Goal: Information Seeking & Learning: Learn about a topic

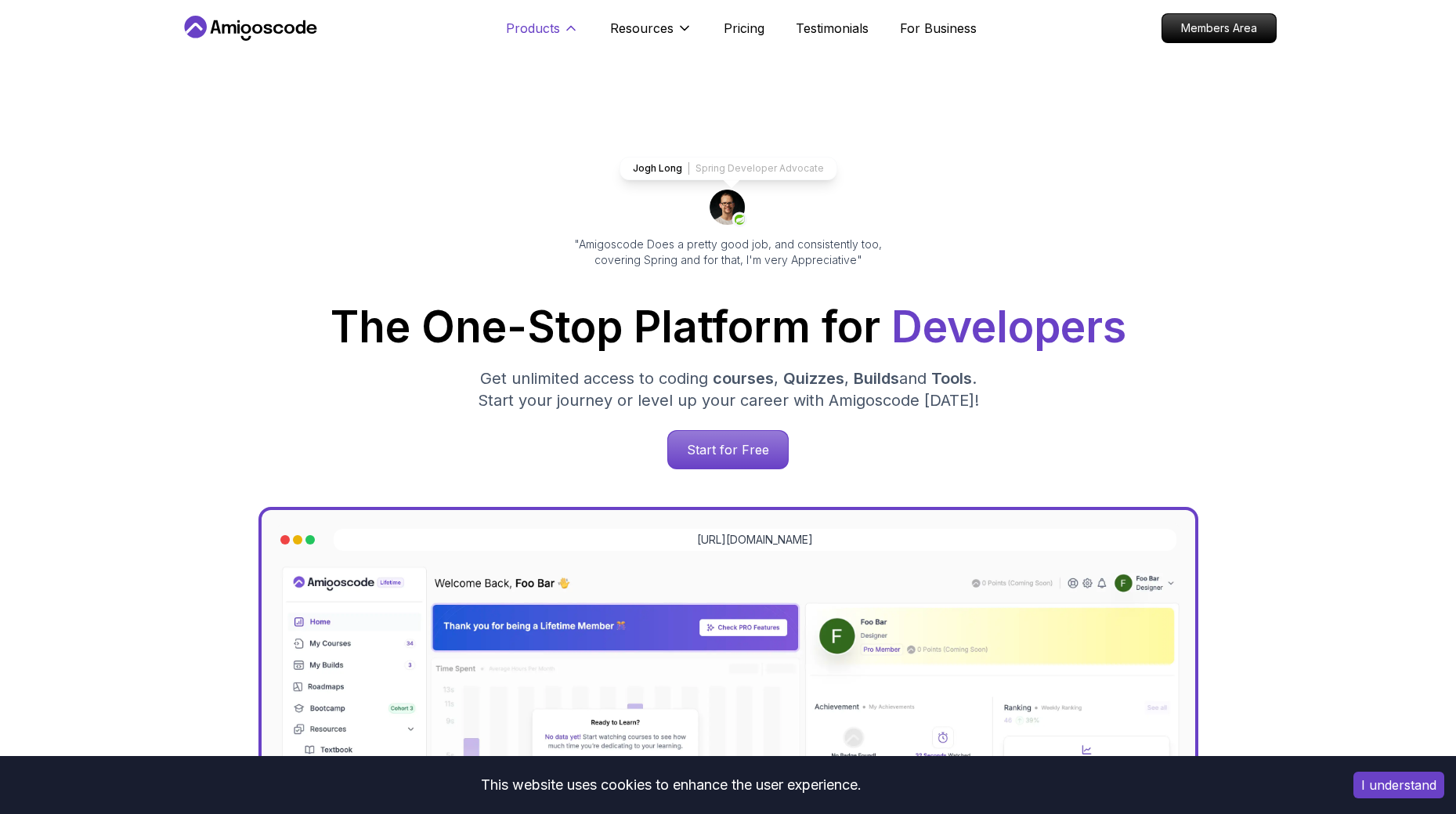
click at [543, 30] on p "Products" at bounding box center [533, 27] width 54 height 19
click at [534, 39] on button "Products" at bounding box center [542, 34] width 73 height 32
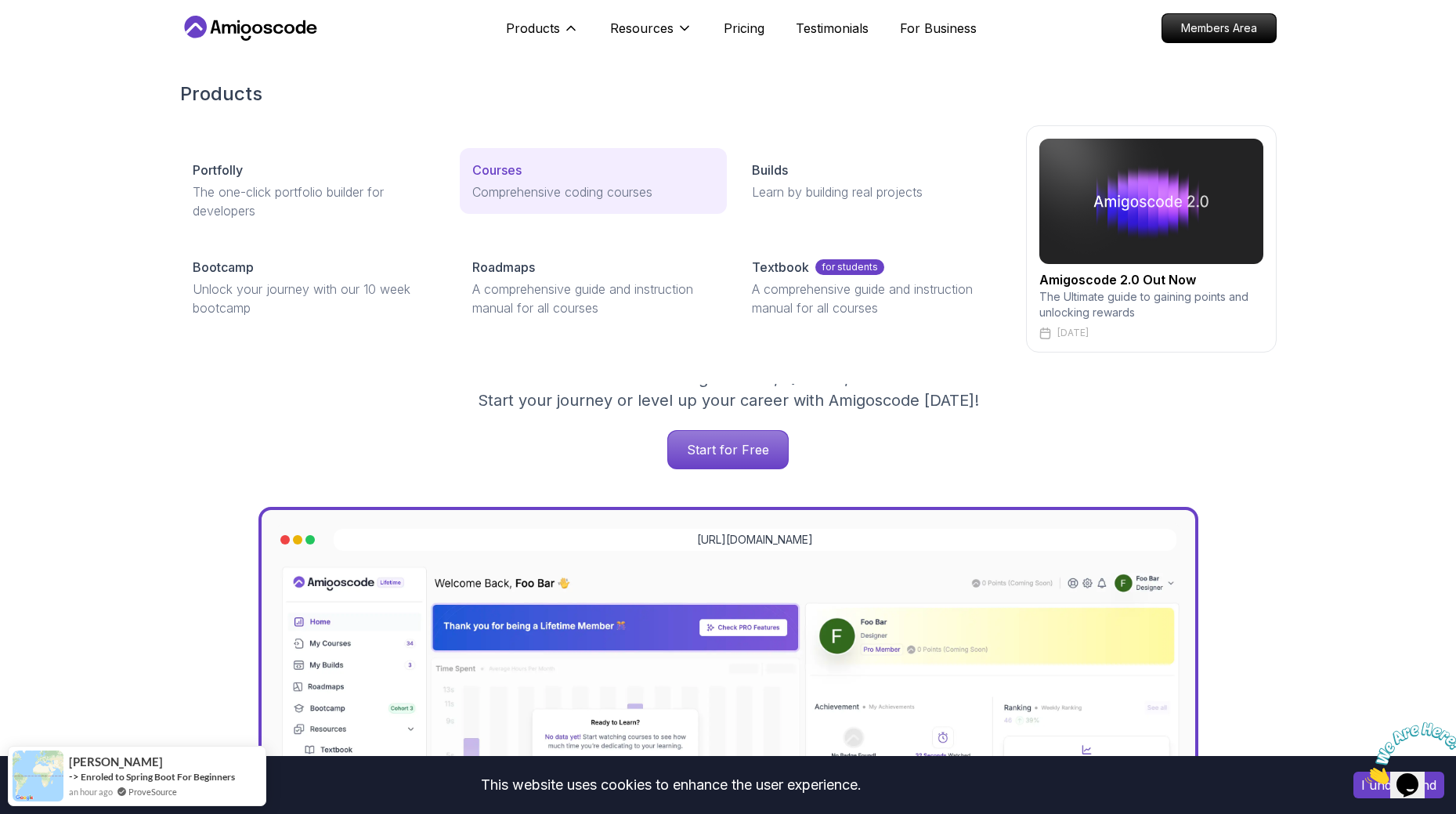
click at [501, 175] on p "Courses" at bounding box center [497, 169] width 49 height 19
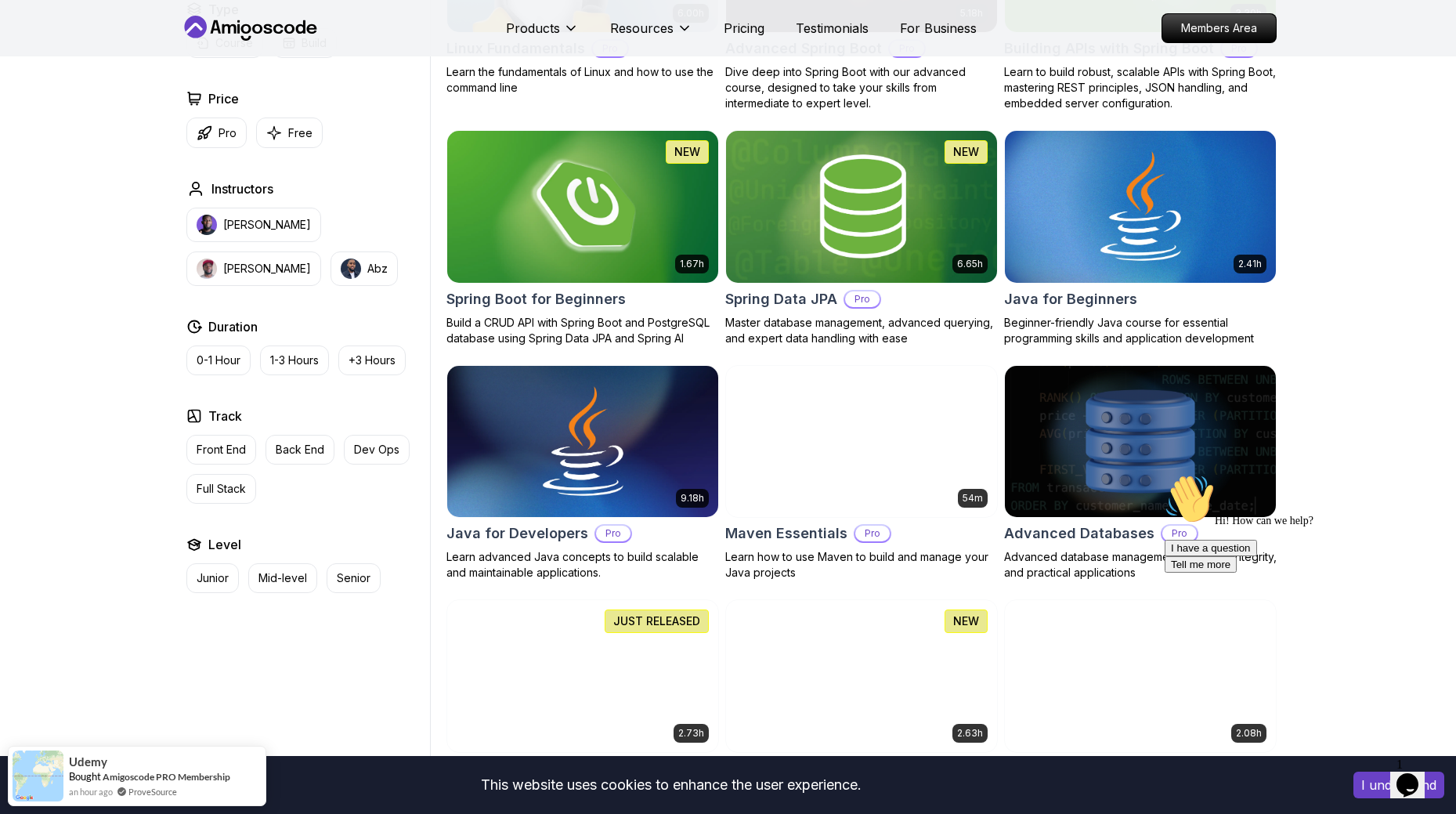
scroll to position [862, 0]
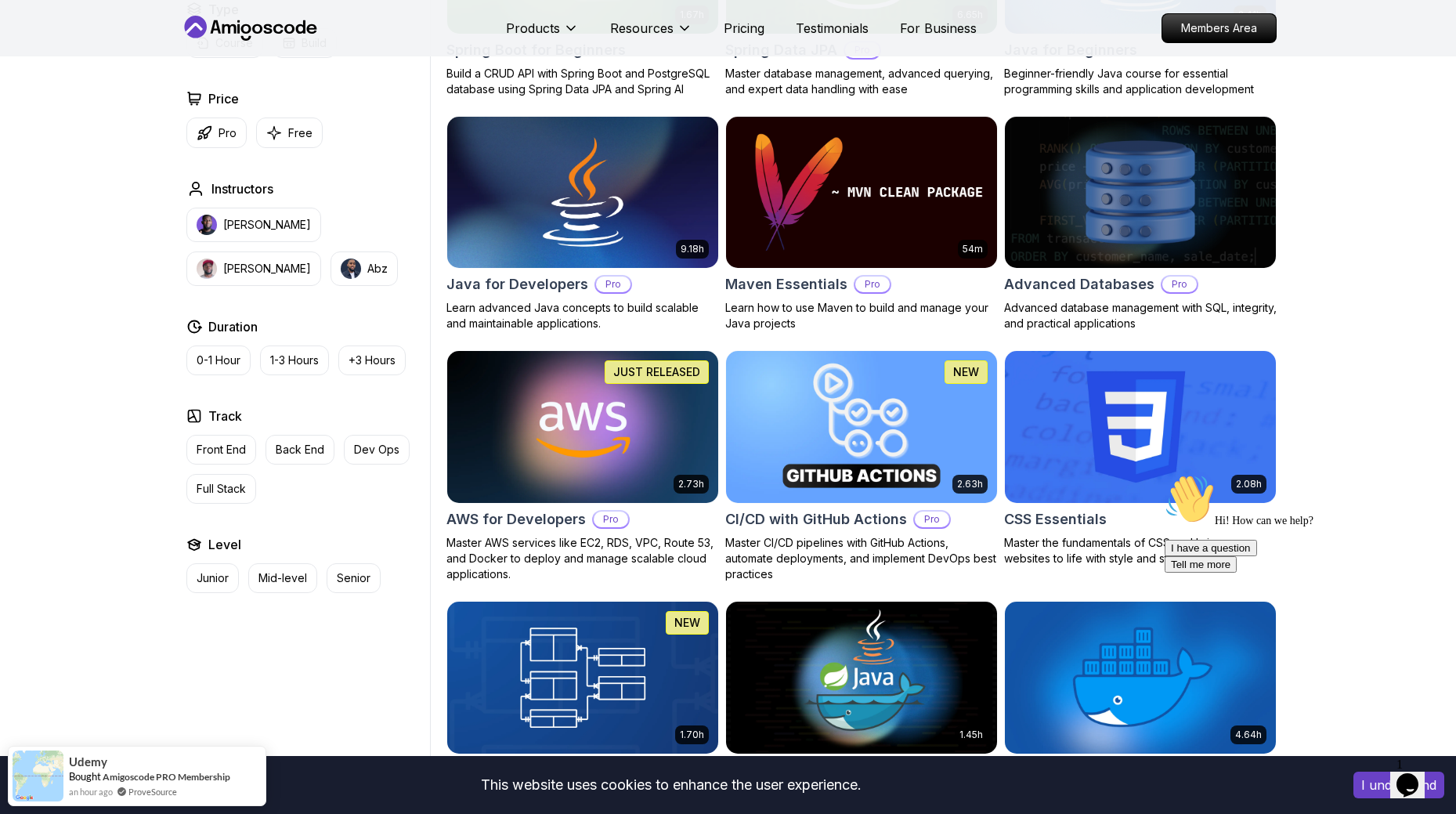
click at [847, 424] on img at bounding box center [861, 426] width 284 height 159
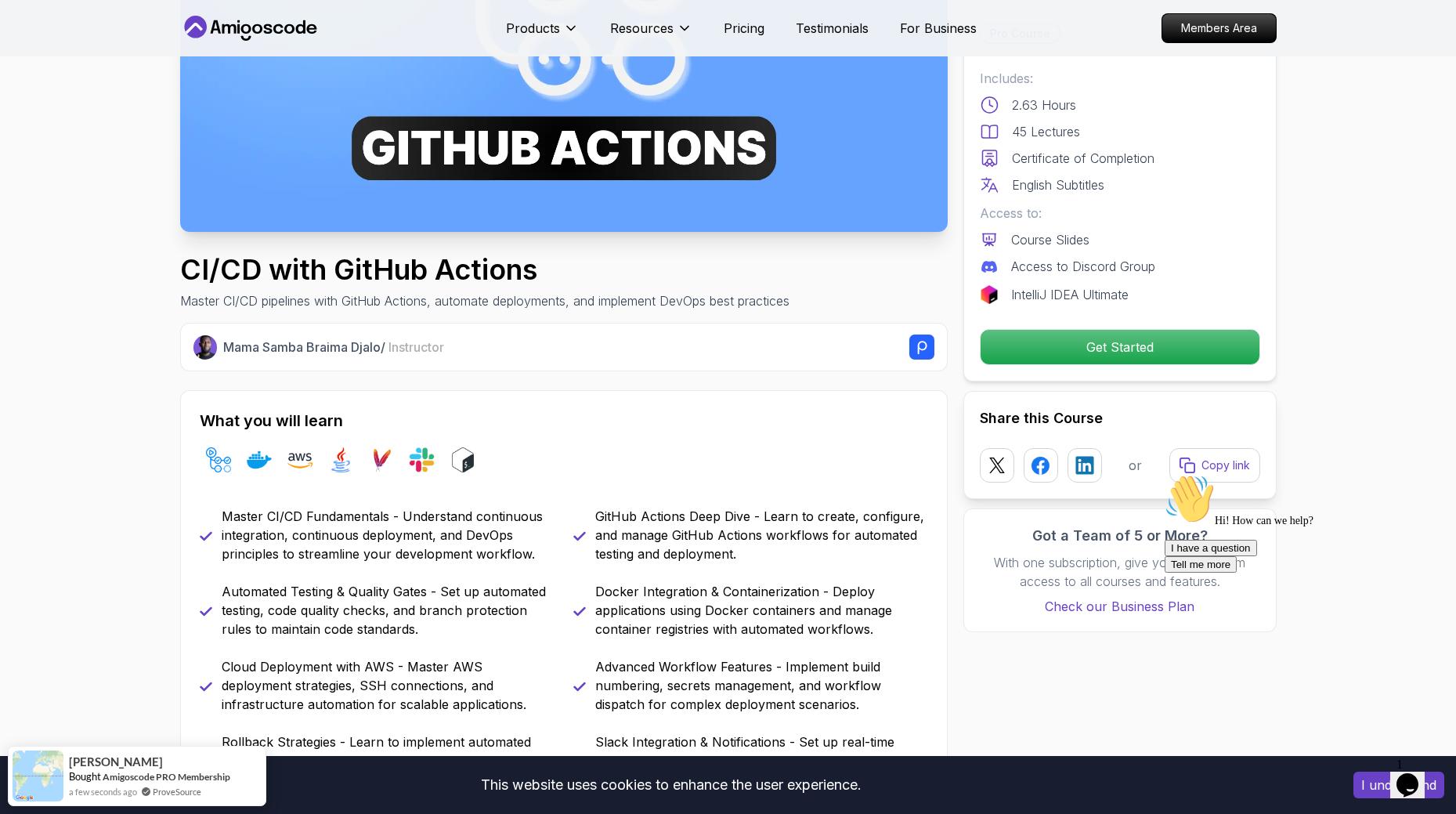
scroll to position [313, 0]
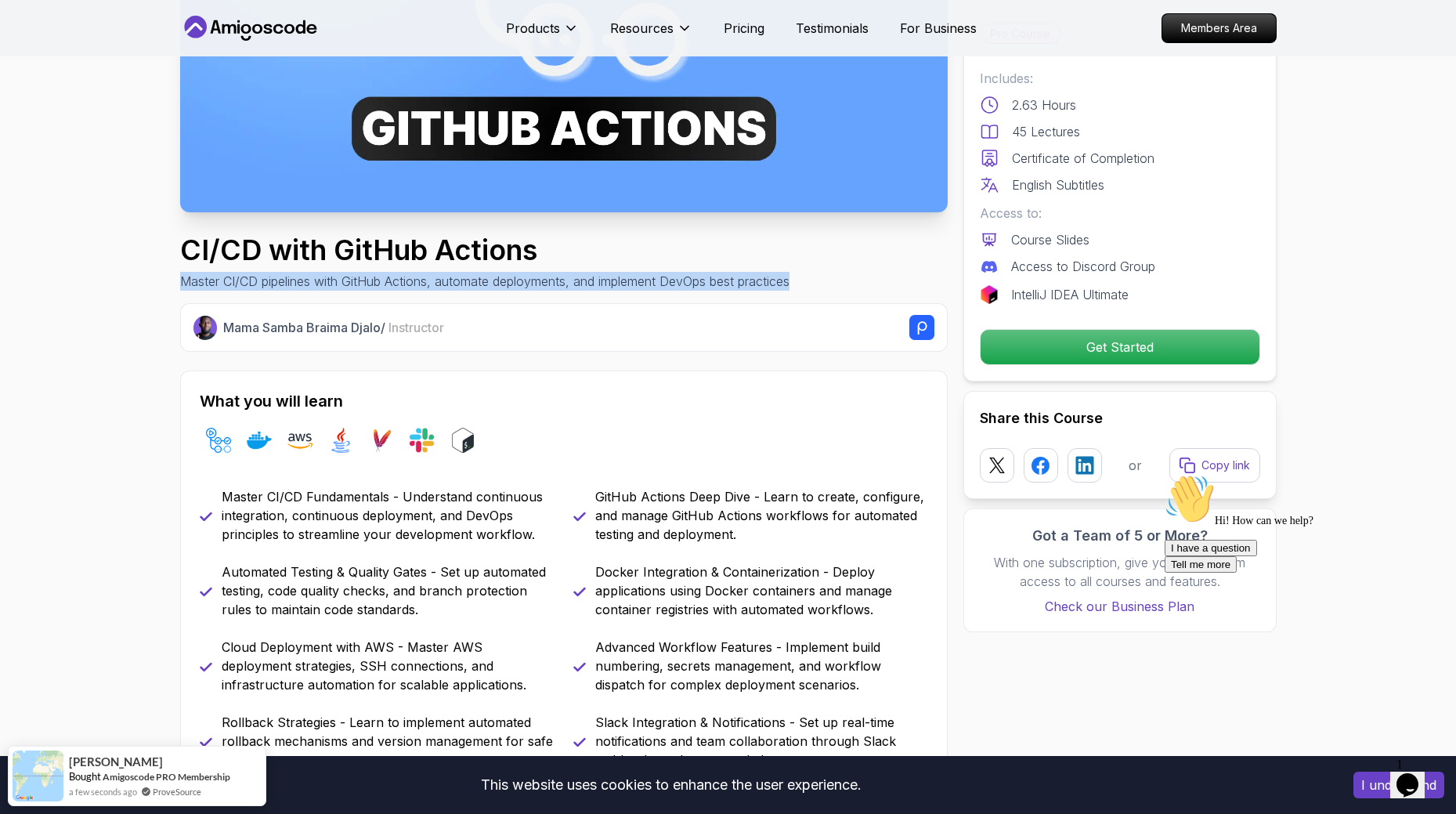
drag, startPoint x: 183, startPoint y: 283, endPoint x: 773, endPoint y: 266, distance: 590.2
click at [803, 280] on div "CI/CD with GitHub Actions Master CI/CD pipelines with GitHub Actions, automate …" at bounding box center [564, 263] width 767 height 56
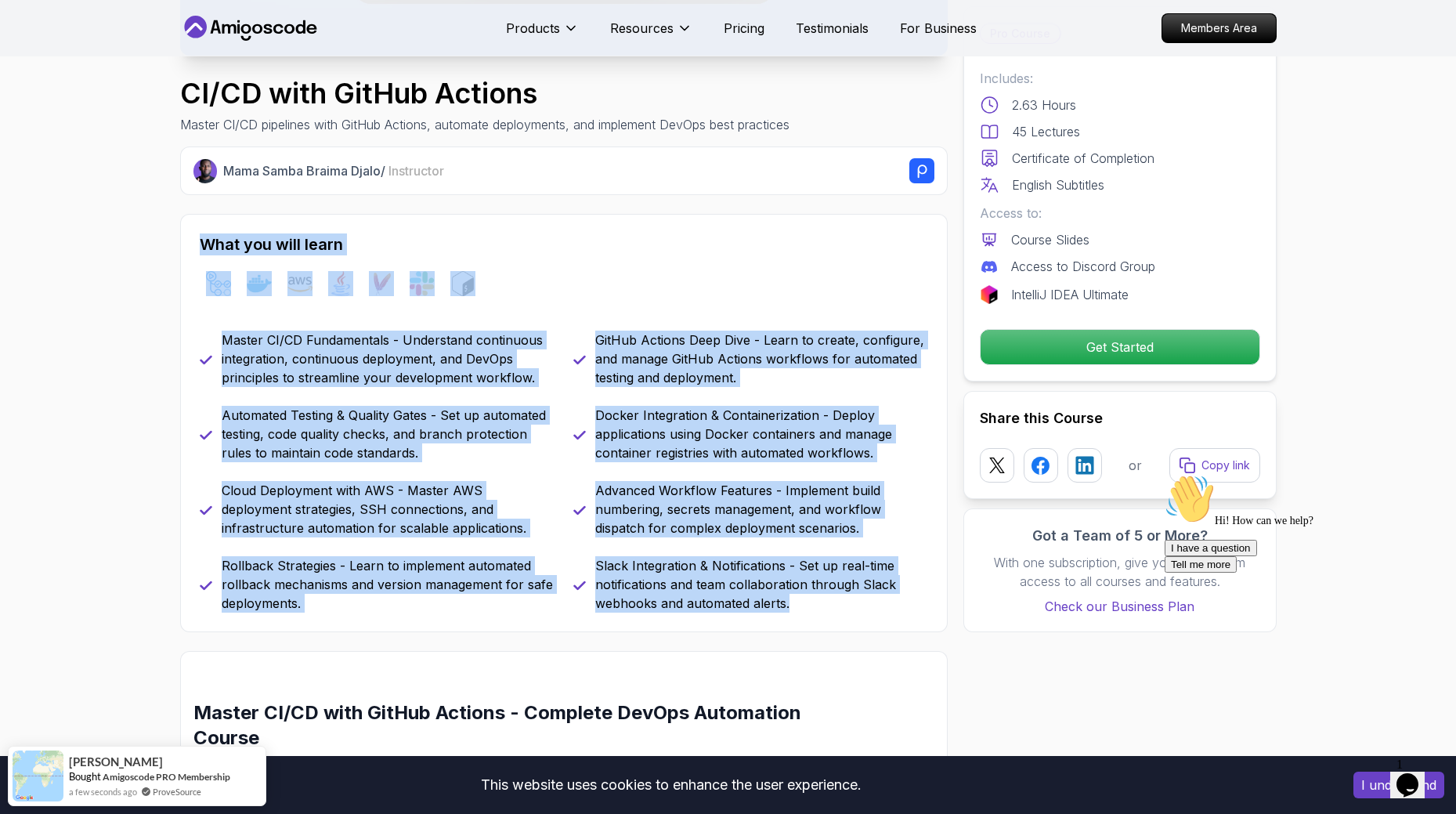
drag, startPoint x: 297, startPoint y: 296, endPoint x: 813, endPoint y: 596, distance: 596.9
click at [816, 598] on div "What you will learn github-actions docker aws java maven slack bash Master CI/C…" at bounding box center [564, 422] width 767 height 418
copy div "What you will learn github-actions docker aws java maven slack bash Master CI/C…"
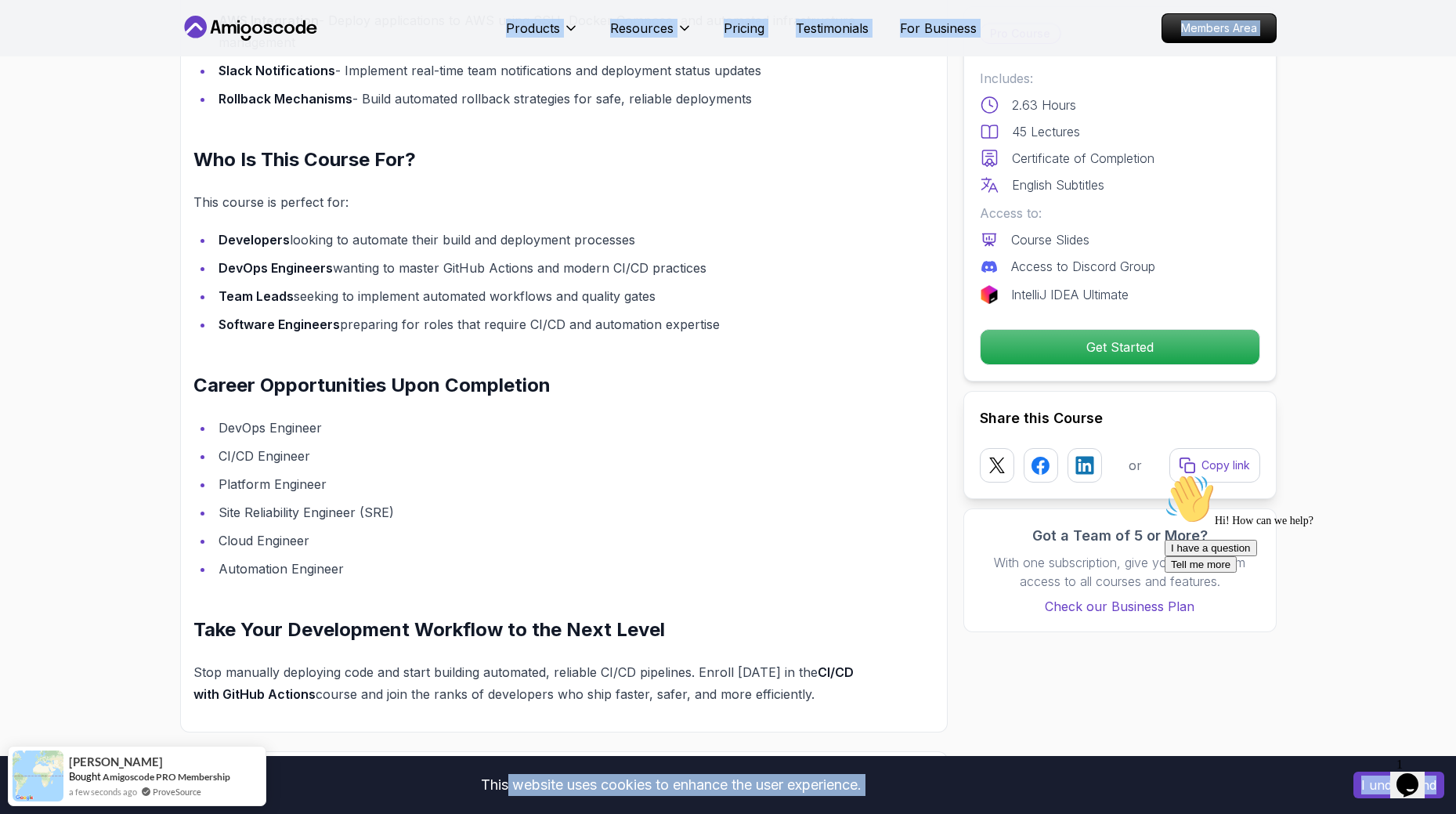
scroll to position [1986, 0]
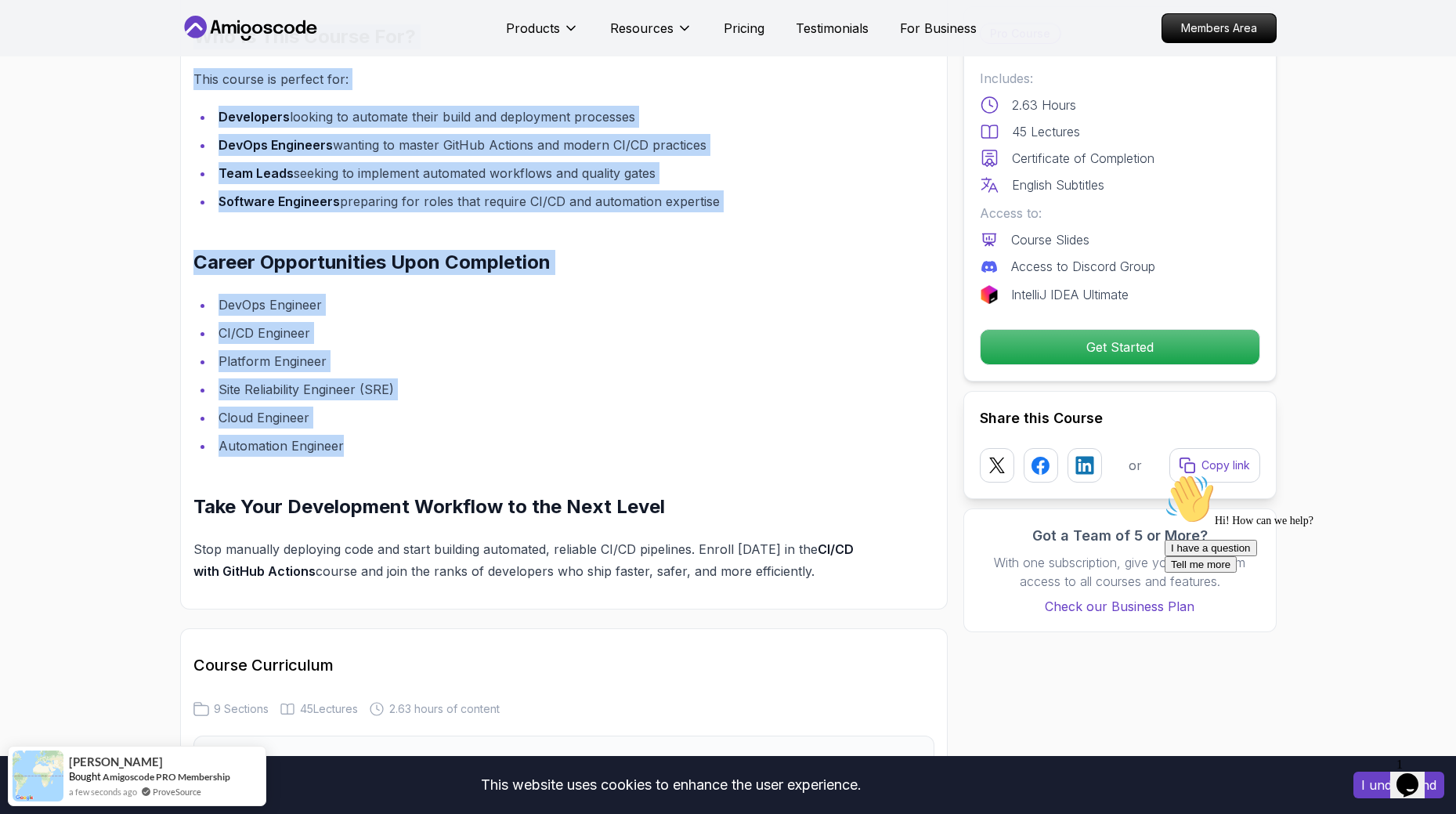
drag, startPoint x: 193, startPoint y: 87, endPoint x: 552, endPoint y: 432, distance: 497.9
copy div "Master CI/CD with GitHub Actions - Complete DevOps Automation Course Transform …"
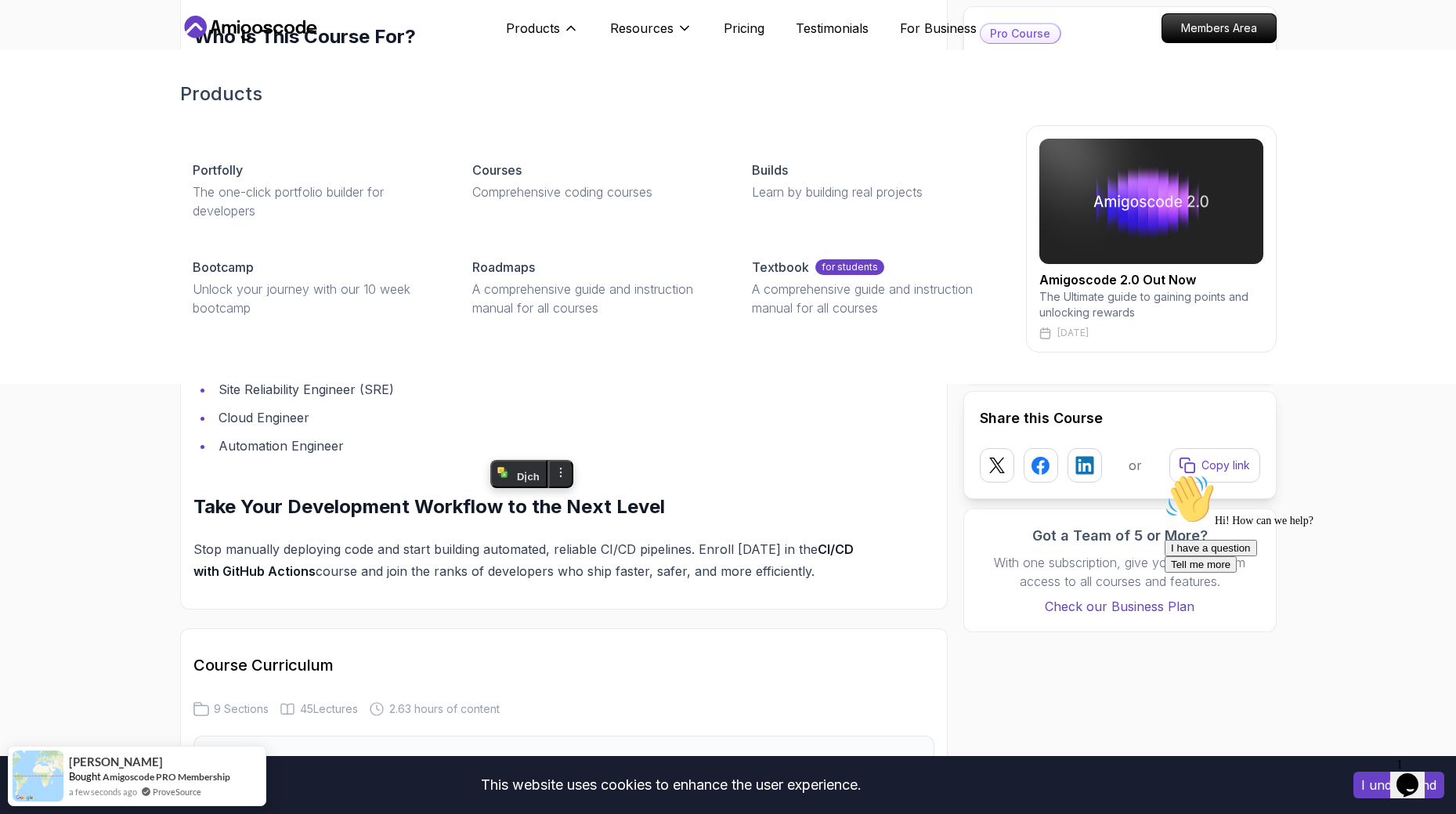
drag, startPoint x: 660, startPoint y: 379, endPoint x: 653, endPoint y: 368, distance: 13.0
click at [660, 379] on div "Products Portfolly The one-click portfolio builder for developers Courses Compr…" at bounding box center [728, 217] width 1097 height 333
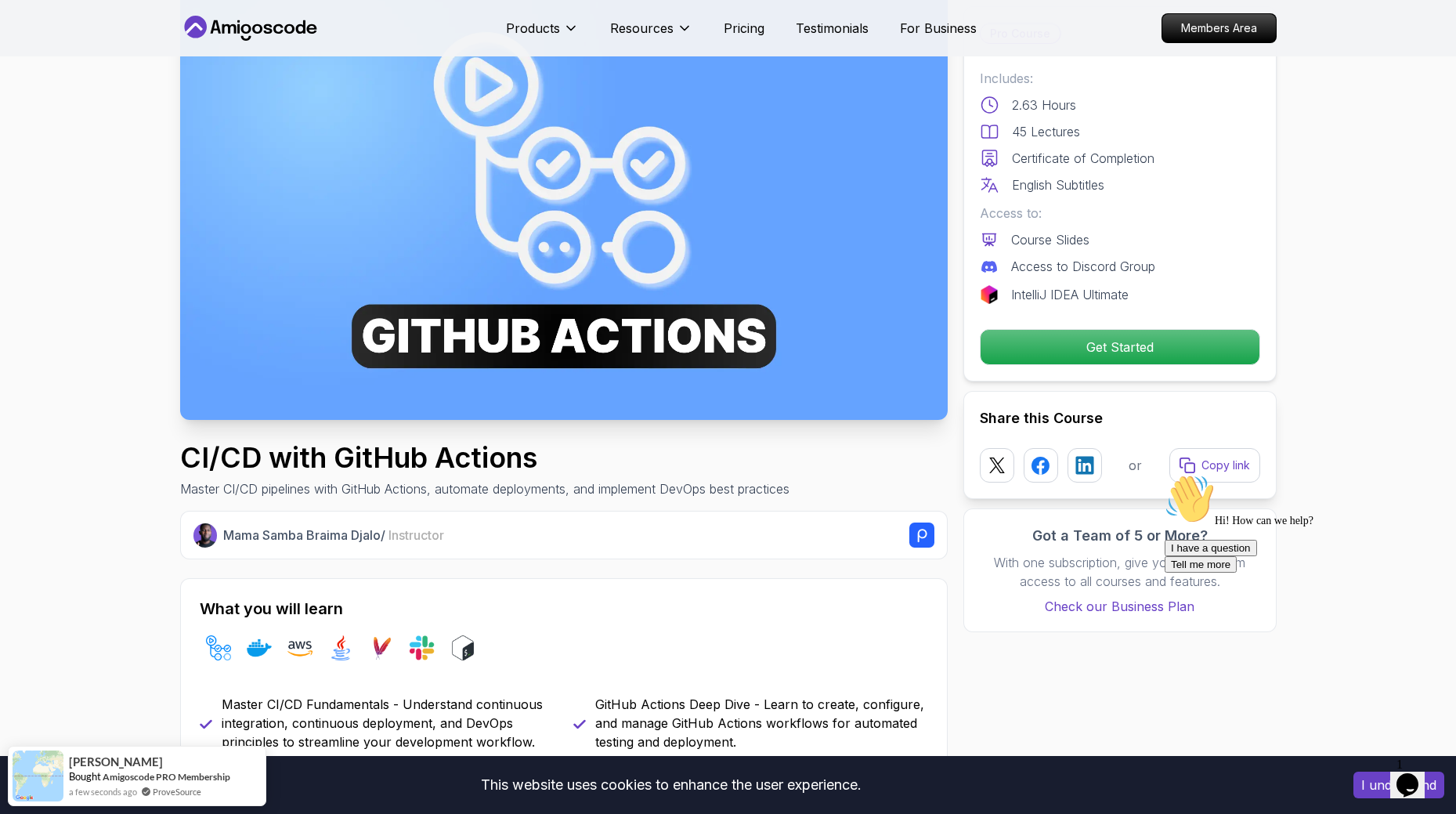
scroll to position [27, 0]
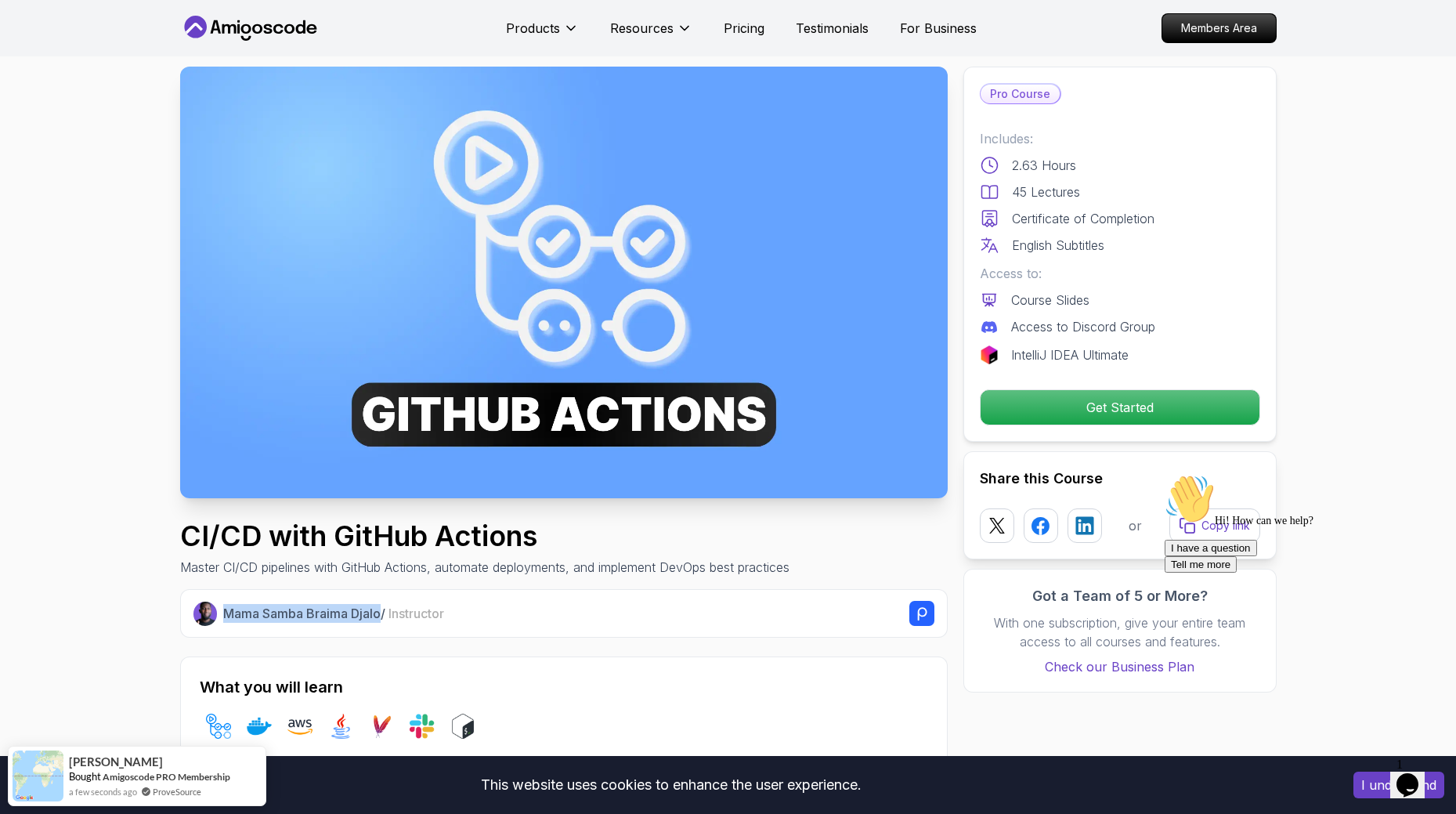
drag, startPoint x: 235, startPoint y: 615, endPoint x: 382, endPoint y: 609, distance: 147.1
click at [381, 609] on div "Mama Samba Braima Djalo / Instructor" at bounding box center [564, 613] width 741 height 25
copy p "Mama Samba Braima Djalo"
